Goal: Information Seeking & Learning: Learn about a topic

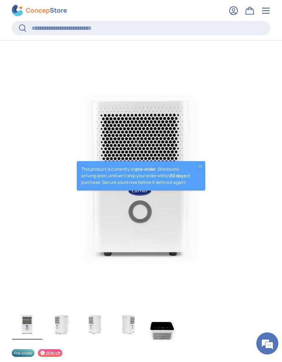
click at [203, 164] on button "Close" at bounding box center [200, 166] width 6 height 6
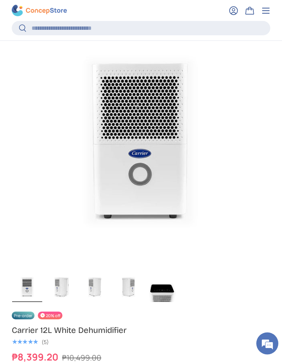
scroll to position [262, 0]
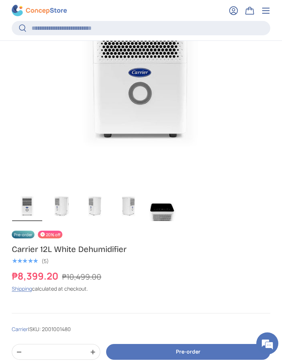
click at [53, 213] on img "Gallery Viewer" at bounding box center [61, 205] width 30 height 31
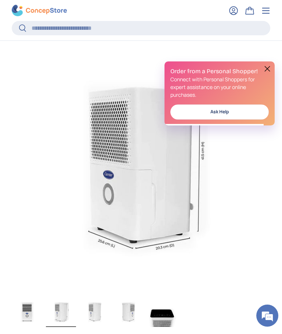
scroll to position [157, 0]
click at [269, 60] on img "Gallery Viewer" at bounding box center [141, 164] width 258 height 258
click at [267, 69] on button at bounding box center [267, 68] width 9 height 9
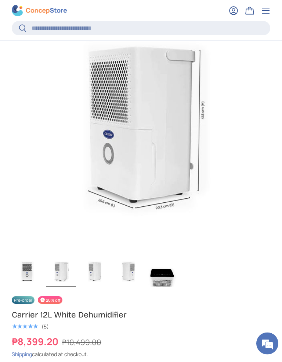
scroll to position [197, 0]
click at [88, 274] on img "Gallery Viewer" at bounding box center [95, 270] width 30 height 31
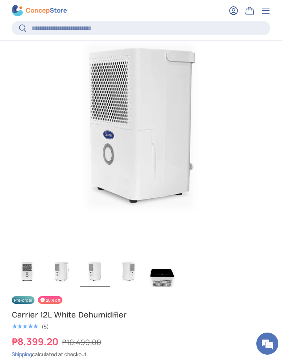
click at [118, 273] on img "Gallery Viewer" at bounding box center [129, 270] width 30 height 31
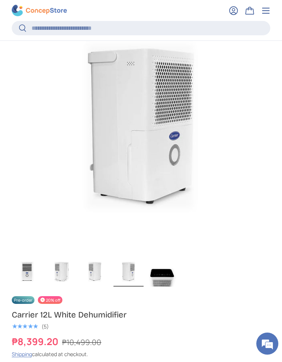
click at [137, 268] on img "Gallery Viewer" at bounding box center [129, 270] width 30 height 31
click at [155, 276] on img "Gallery Viewer" at bounding box center [162, 270] width 30 height 31
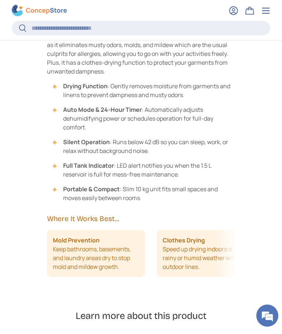
scroll to position [449, 0]
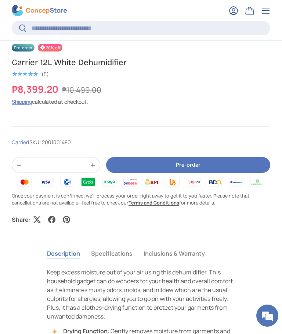
click at [119, 252] on button "Specifications" at bounding box center [112, 253] width 42 height 17
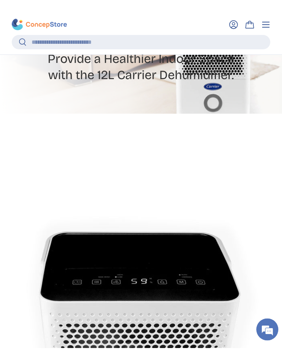
scroll to position [0, 0]
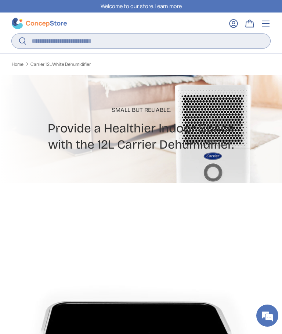
click at [55, 38] on input "Search" at bounding box center [141, 41] width 259 height 14
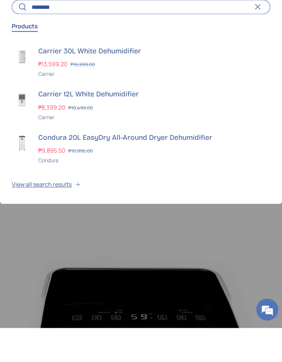
scroll to position [34, 0]
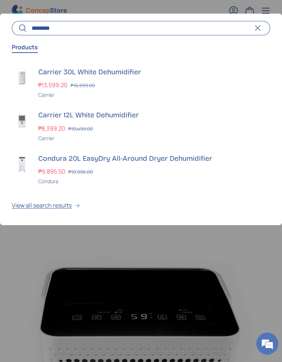
type input "********"
click at [60, 207] on button "View all search results" at bounding box center [141, 208] width 282 height 34
